Goal: Task Accomplishment & Management: Manage account settings

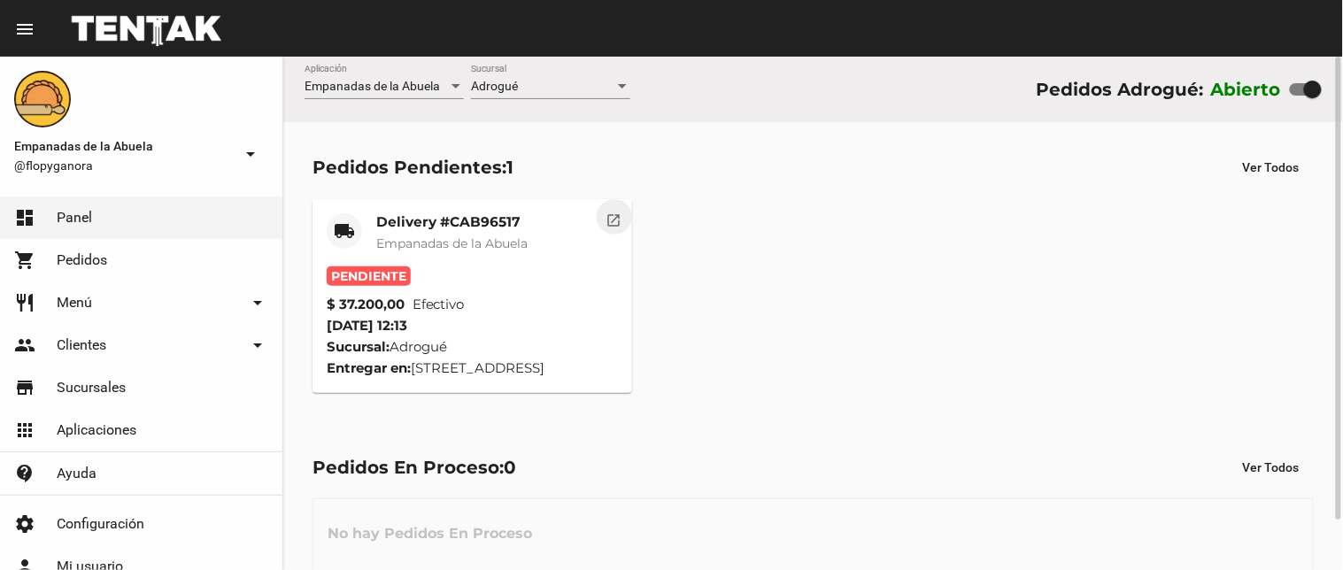
click at [611, 219] on mat-icon "open_in_new" at bounding box center [614, 218] width 16 height 16
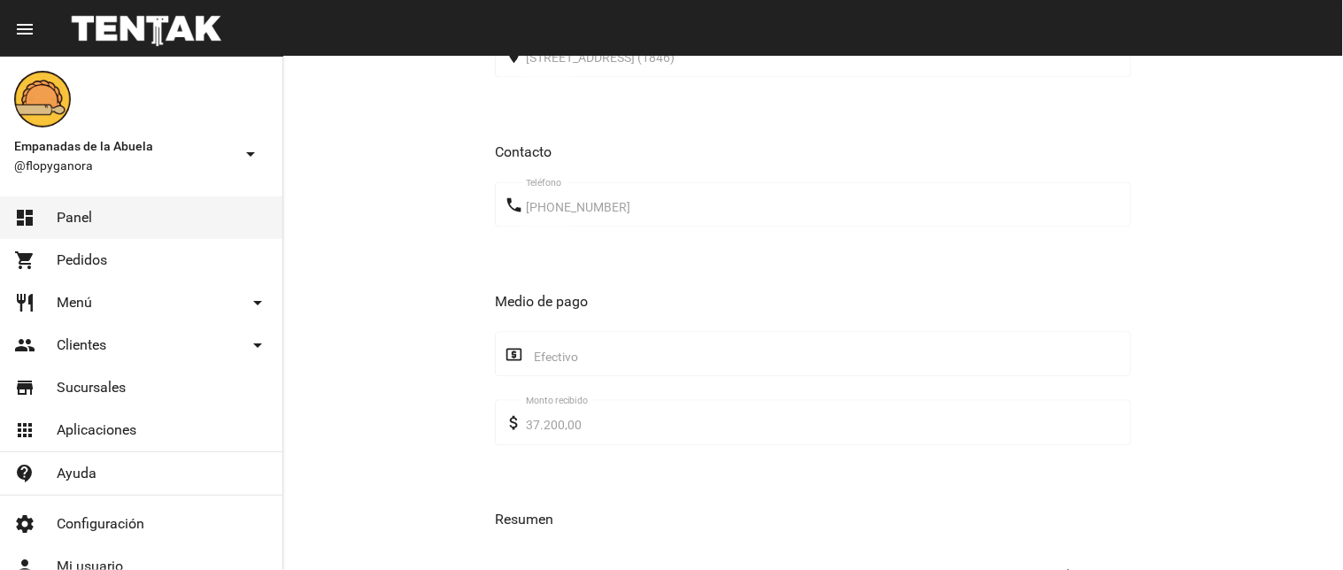
scroll to position [1073, 0]
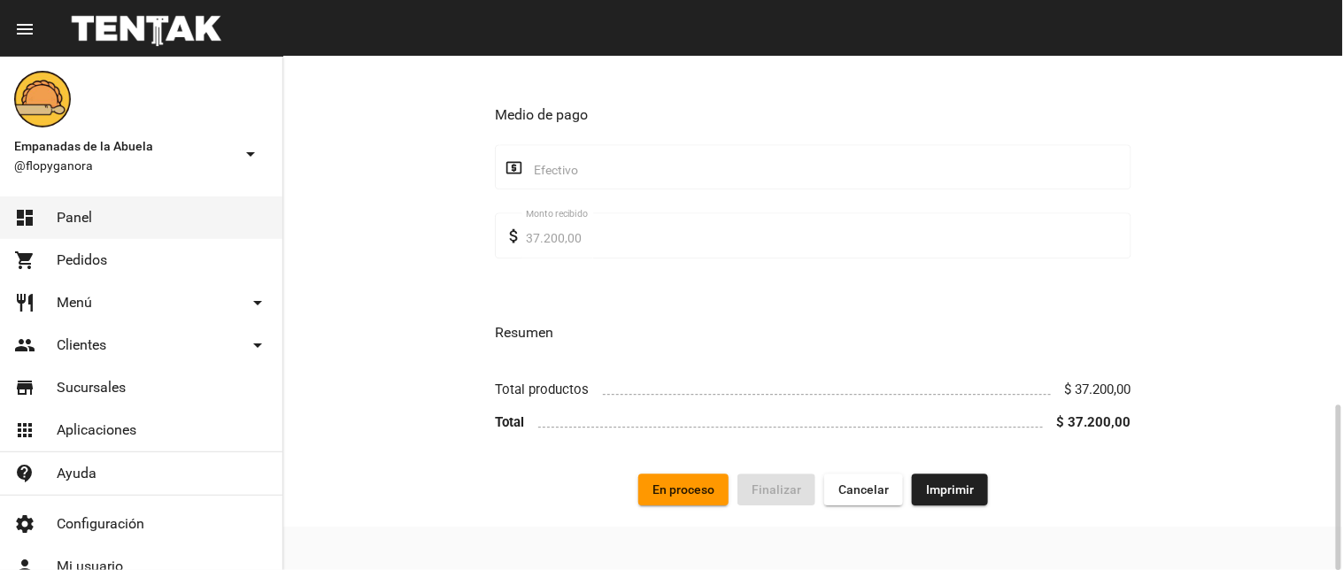
click at [960, 491] on span "Imprimir" at bounding box center [950, 489] width 48 height 14
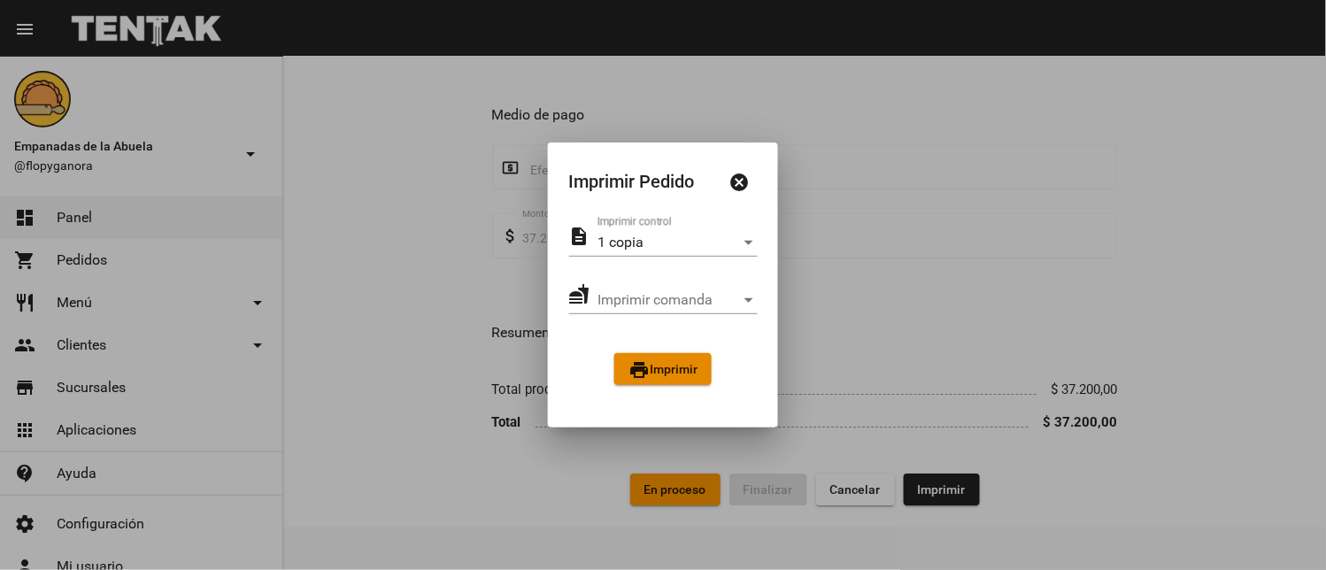
click at [688, 374] on span "print Imprimir" at bounding box center [662, 369] width 69 height 14
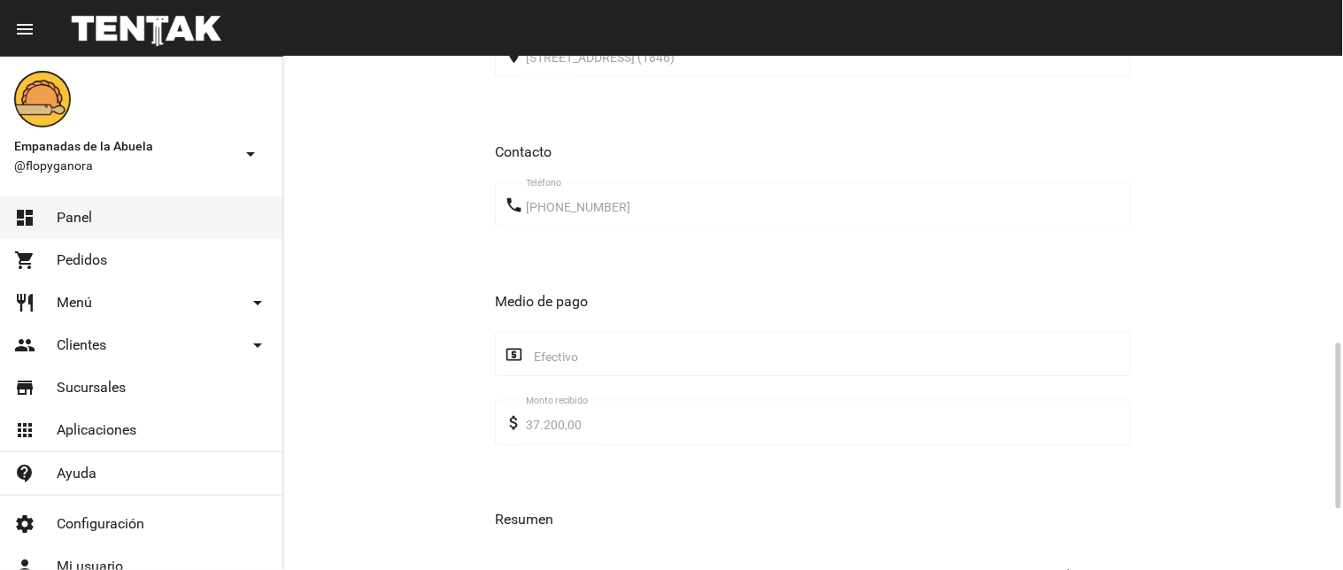
scroll to position [1073, 0]
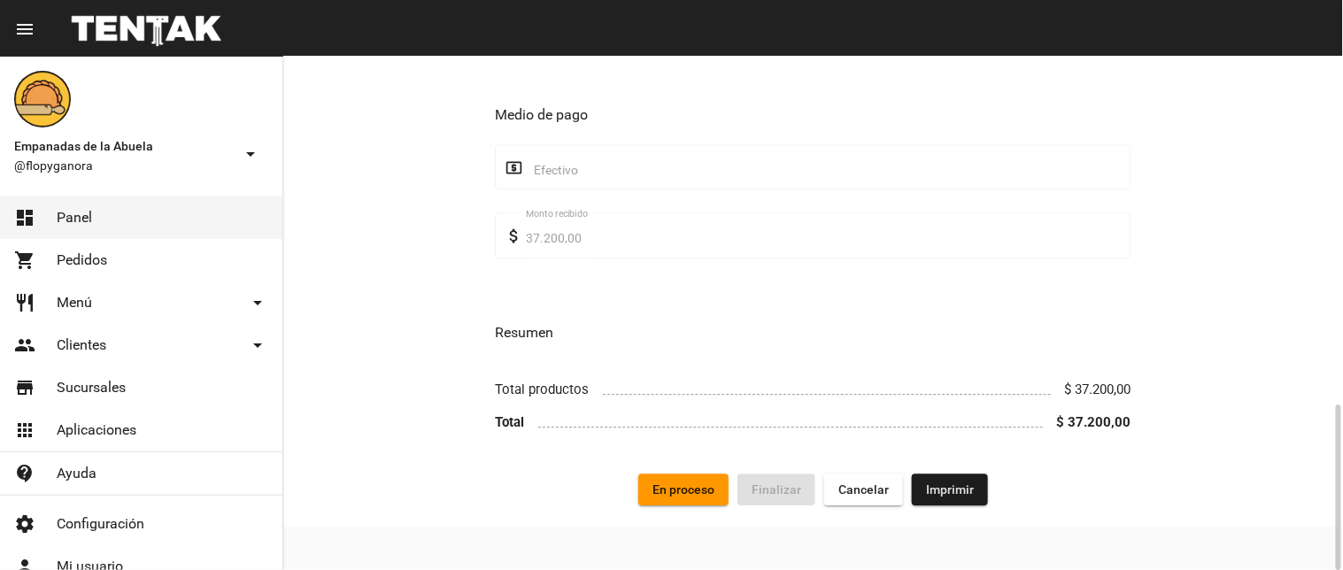
click at [679, 490] on span "En proceso" at bounding box center [683, 489] width 62 height 14
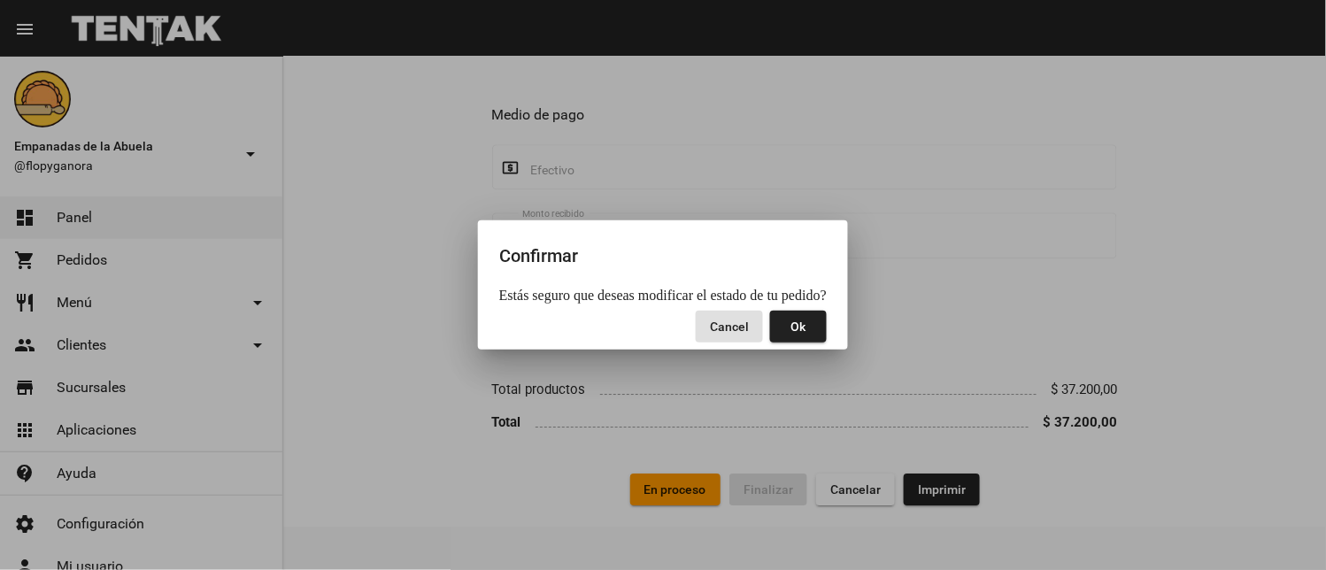
click at [794, 321] on span "Ok" at bounding box center [798, 327] width 15 height 14
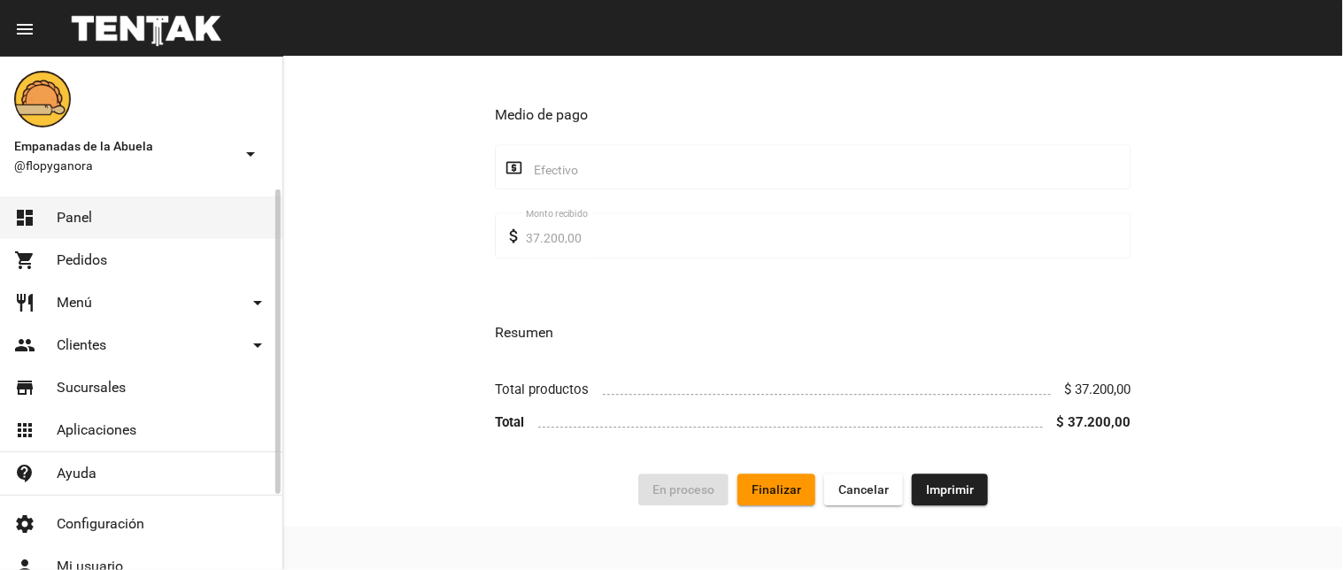
click at [67, 207] on link "dashboard Panel" at bounding box center [141, 218] width 282 height 42
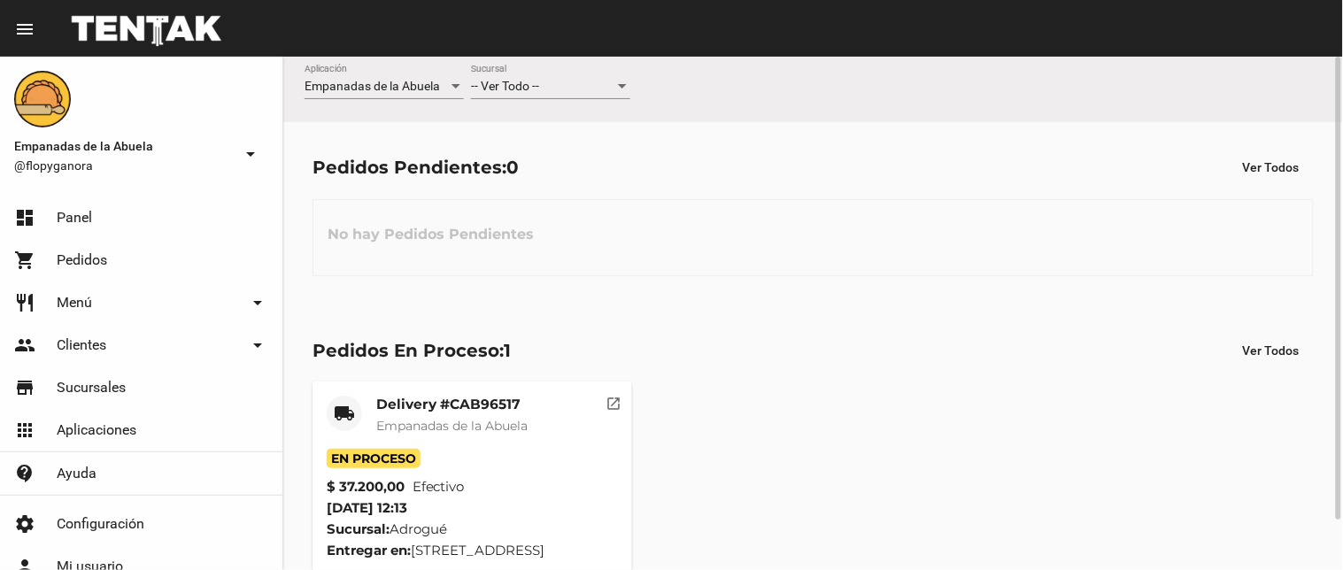
click at [593, 95] on div "-- Ver Todo -- Sucursal" at bounding box center [550, 82] width 159 height 35
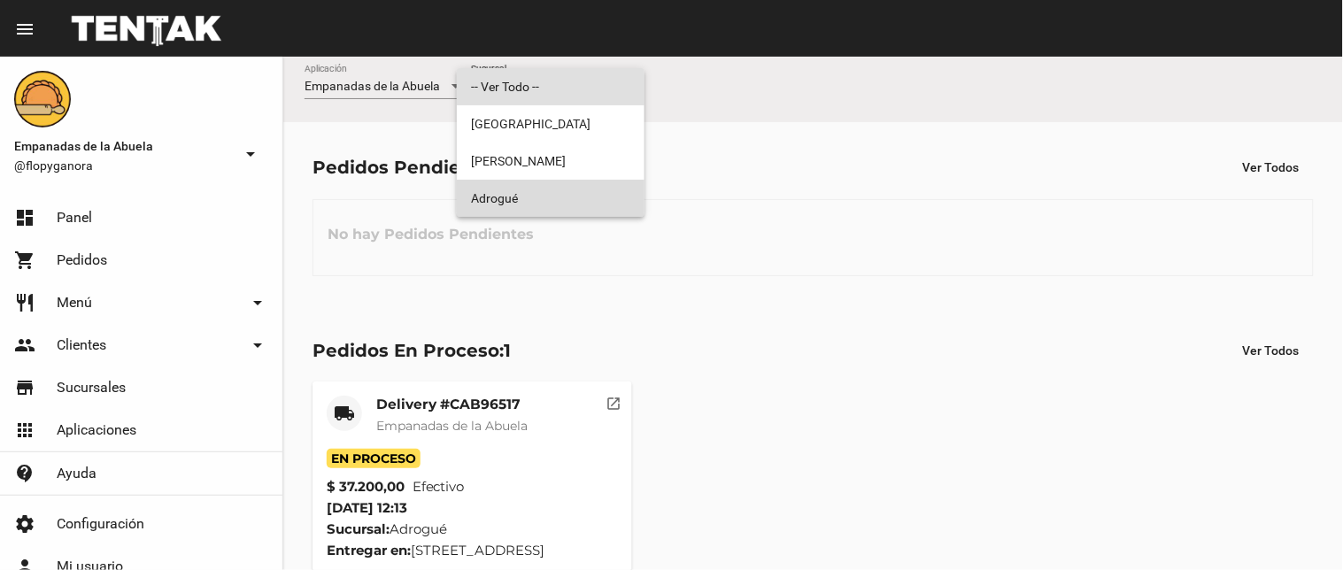
click at [483, 207] on span "Adrogué" at bounding box center [550, 198] width 159 height 37
